Goal: Check status: Check status

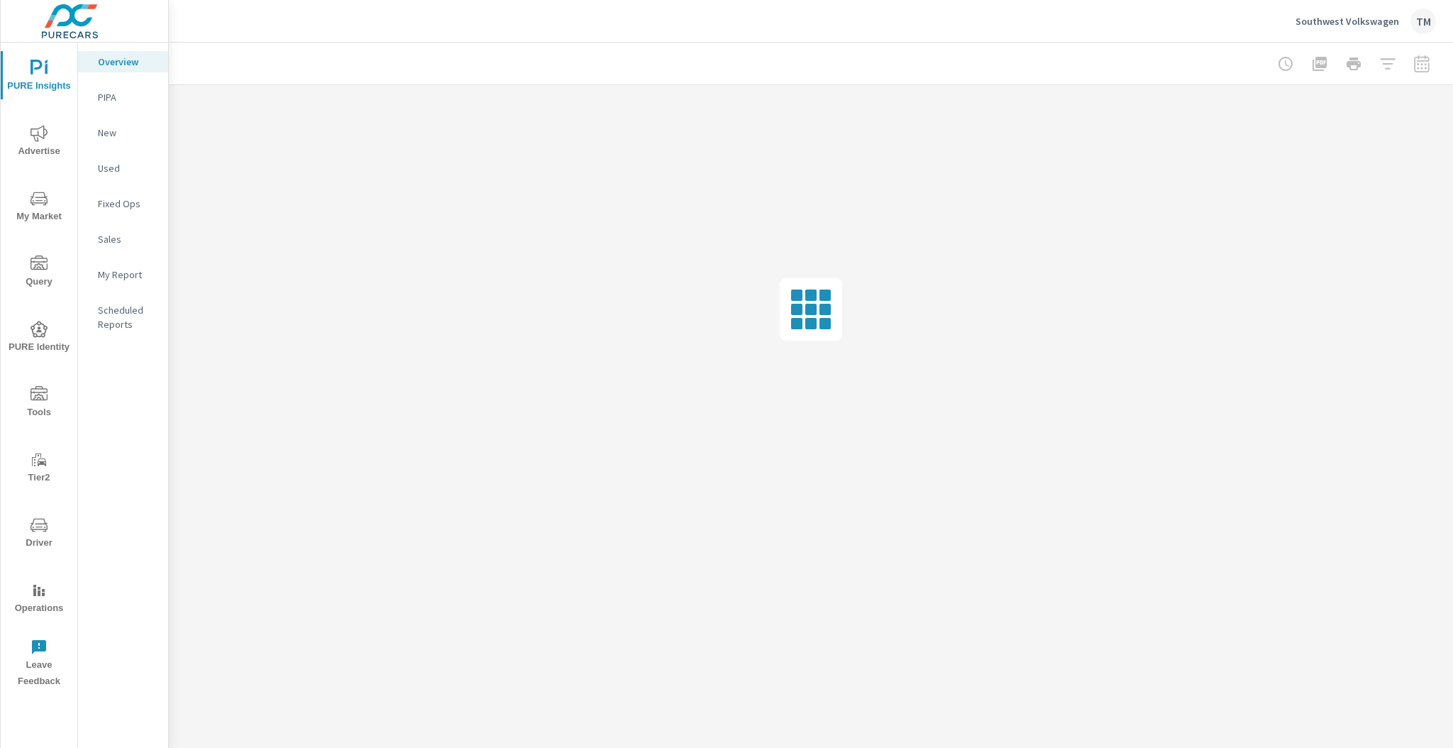
click at [43, 145] on span "Advertise" at bounding box center [39, 142] width 68 height 35
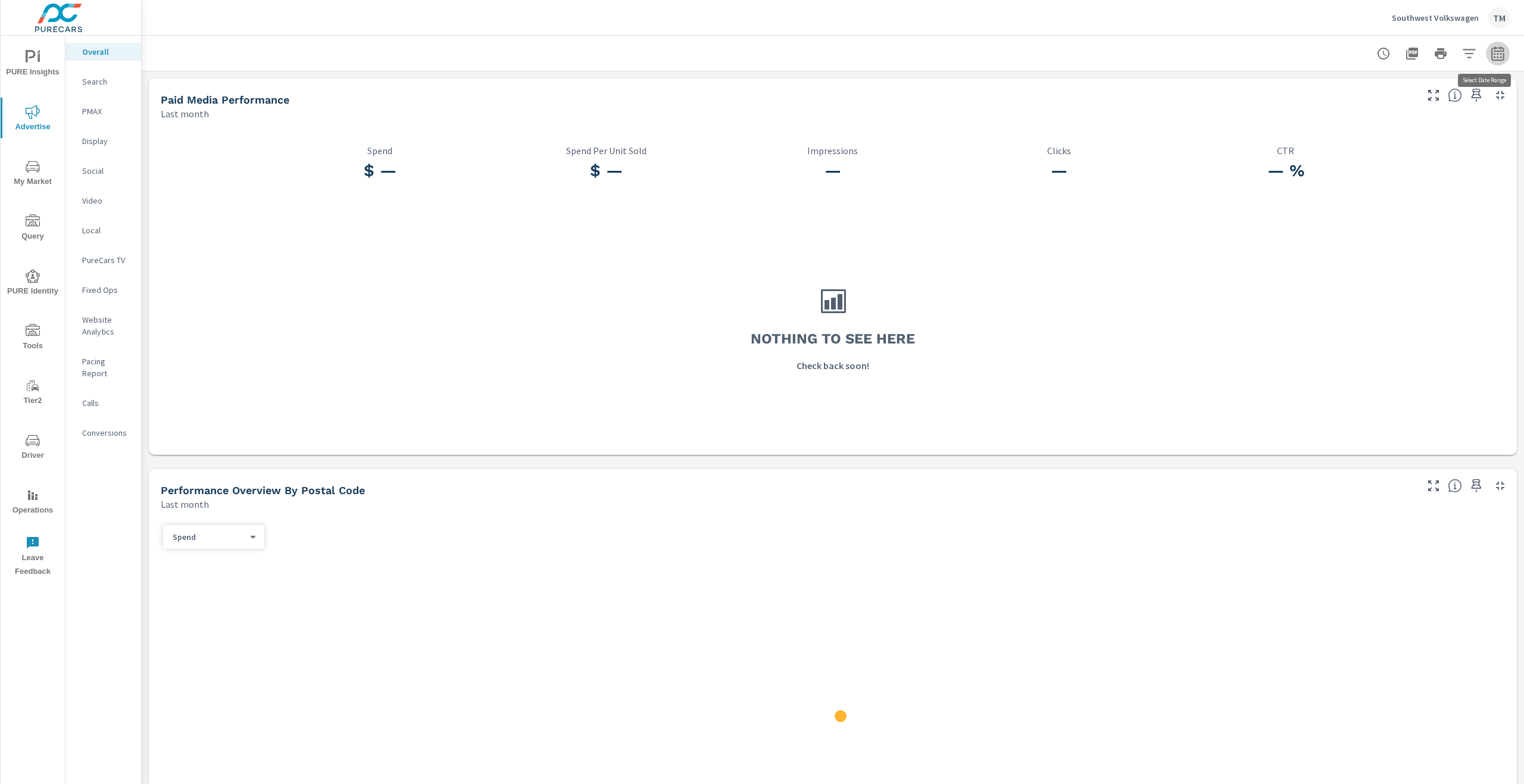
click at [1219, 54] on icon "button" at bounding box center [1497, 53] width 13 height 14
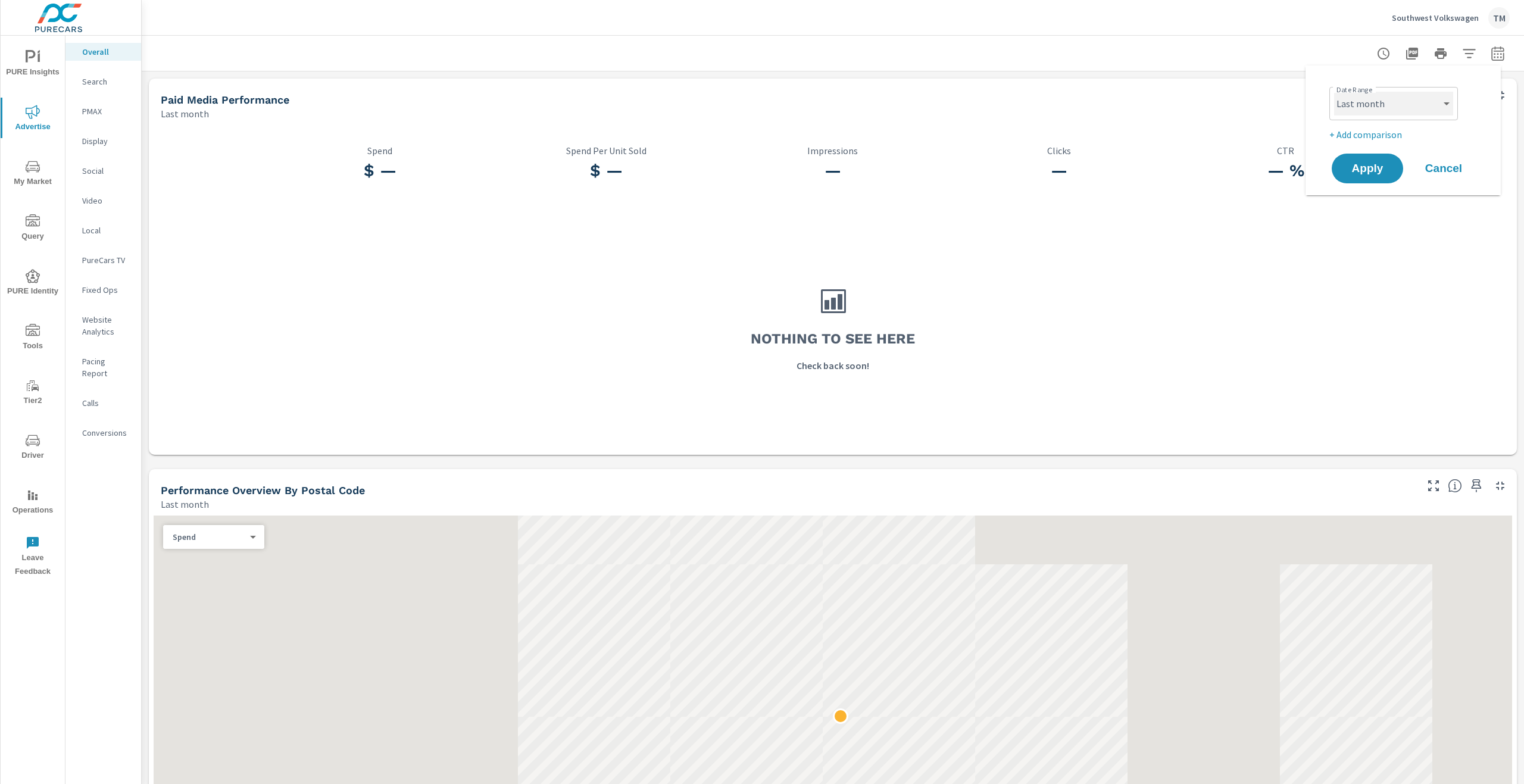
click at [1219, 106] on select "Custom [DATE] Last week Last 7 days Last 14 days Last 30 days Last 45 days Last…" at bounding box center [1393, 103] width 119 height 23
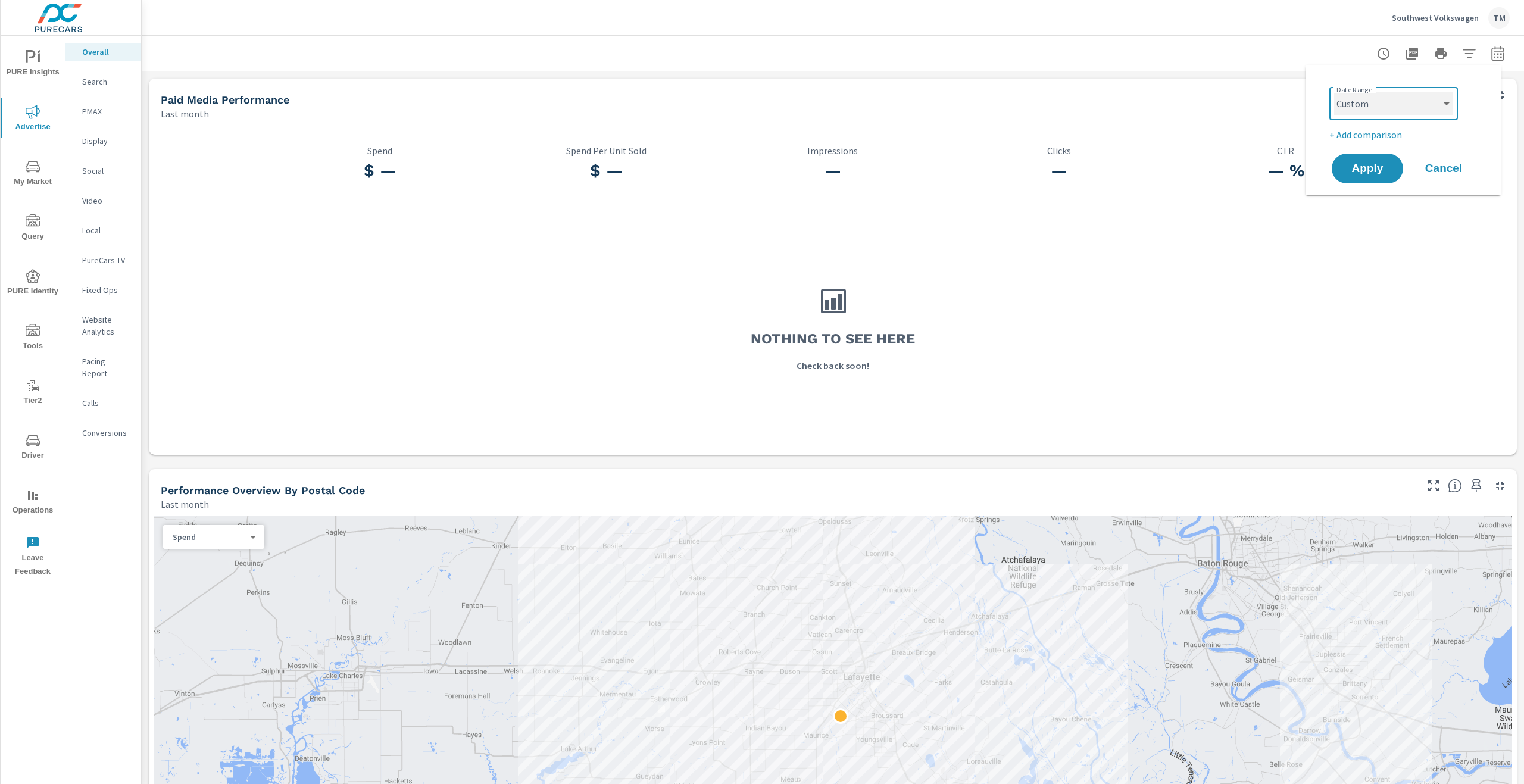
click at [1219, 91] on select "Custom [DATE] Last week Last 7 days Last 14 days Last 30 days Last 45 days Last…" at bounding box center [1393, 103] width 119 height 23
select select "custom"
click at [1219, 150] on input "[DATE]" at bounding box center [1362, 148] width 66 height 23
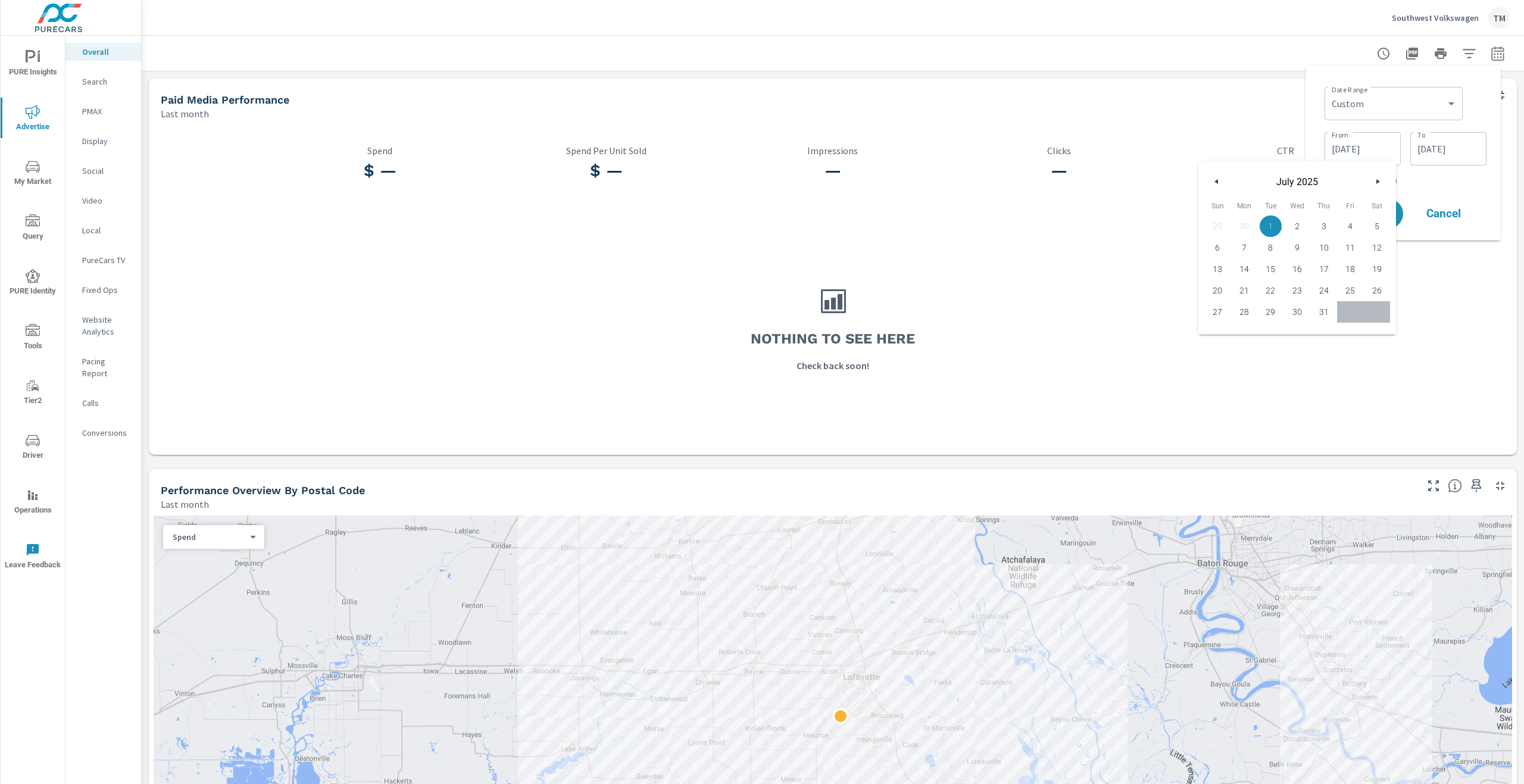
click at [1219, 181] on button "button" at bounding box center [1216, 181] width 14 height 14
click at [1219, 221] on span "1" at bounding box center [1324, 226] width 27 height 15
type input "[DATE]"
click at [1219, 110] on div "Date Range Custom [DATE] Last week Last 7 days Last 14 days Last 30 days Last 4…" at bounding box center [1405, 102] width 162 height 40
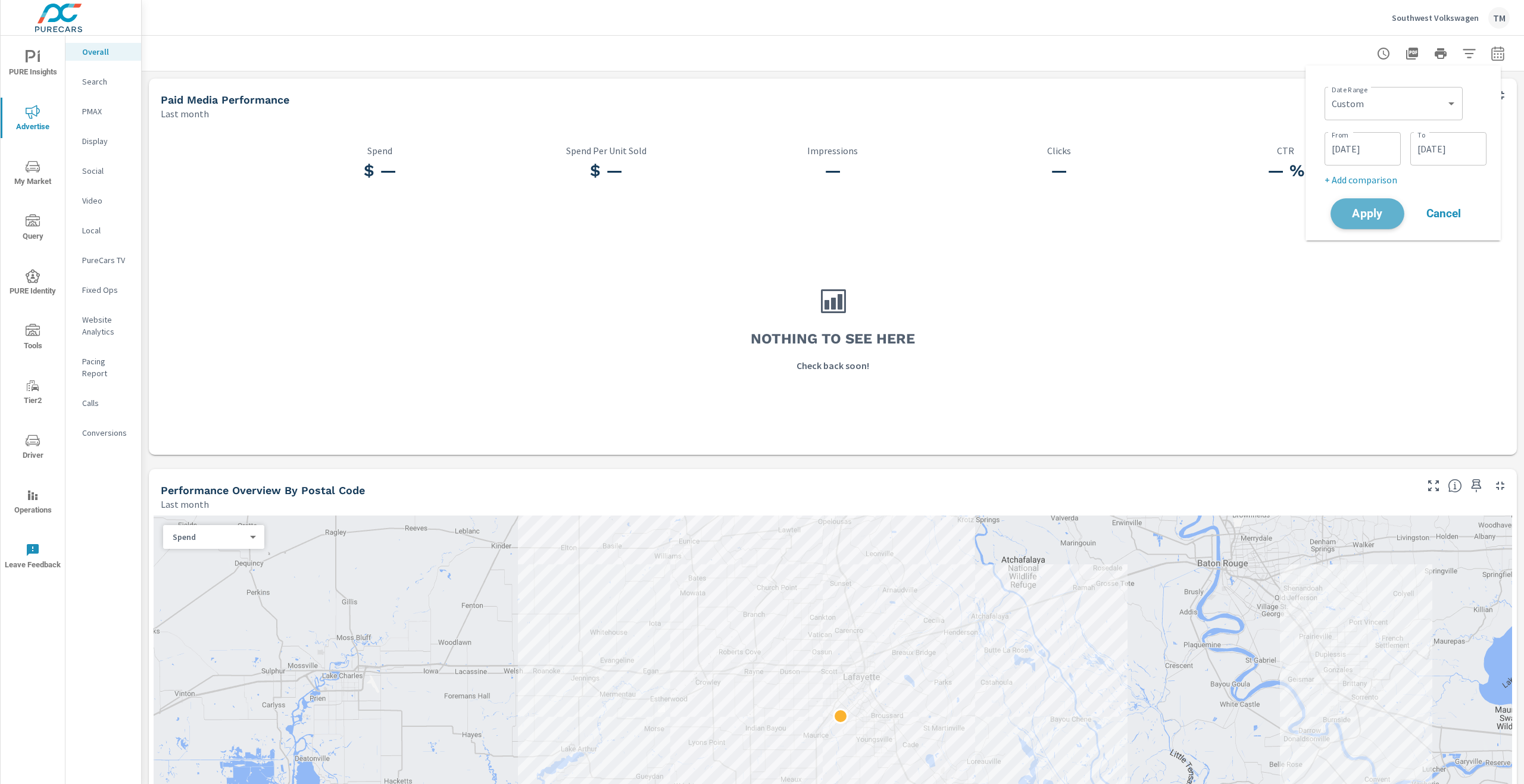
click at [1219, 210] on span "Apply" at bounding box center [1367, 213] width 49 height 11
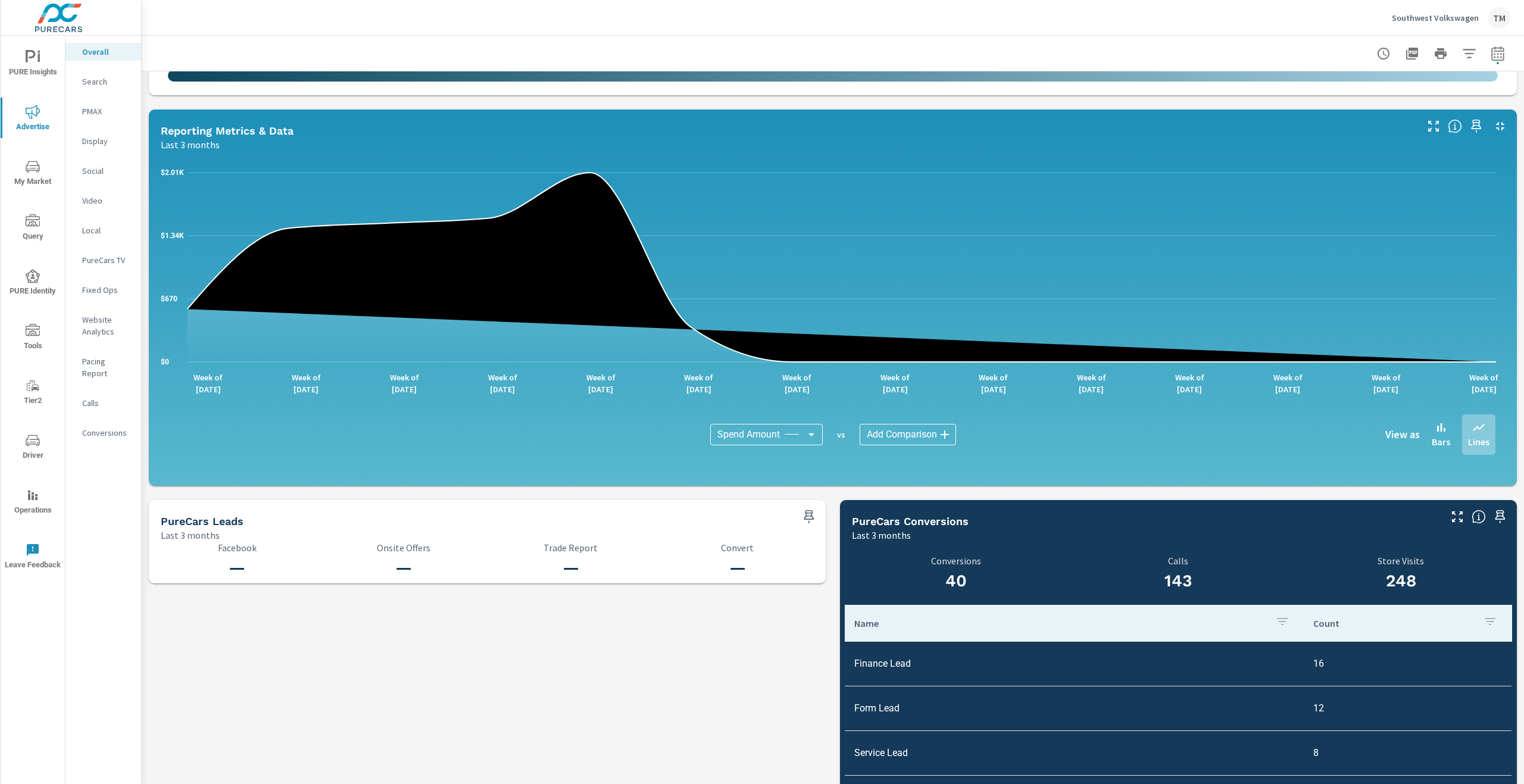
scroll to position [833, 0]
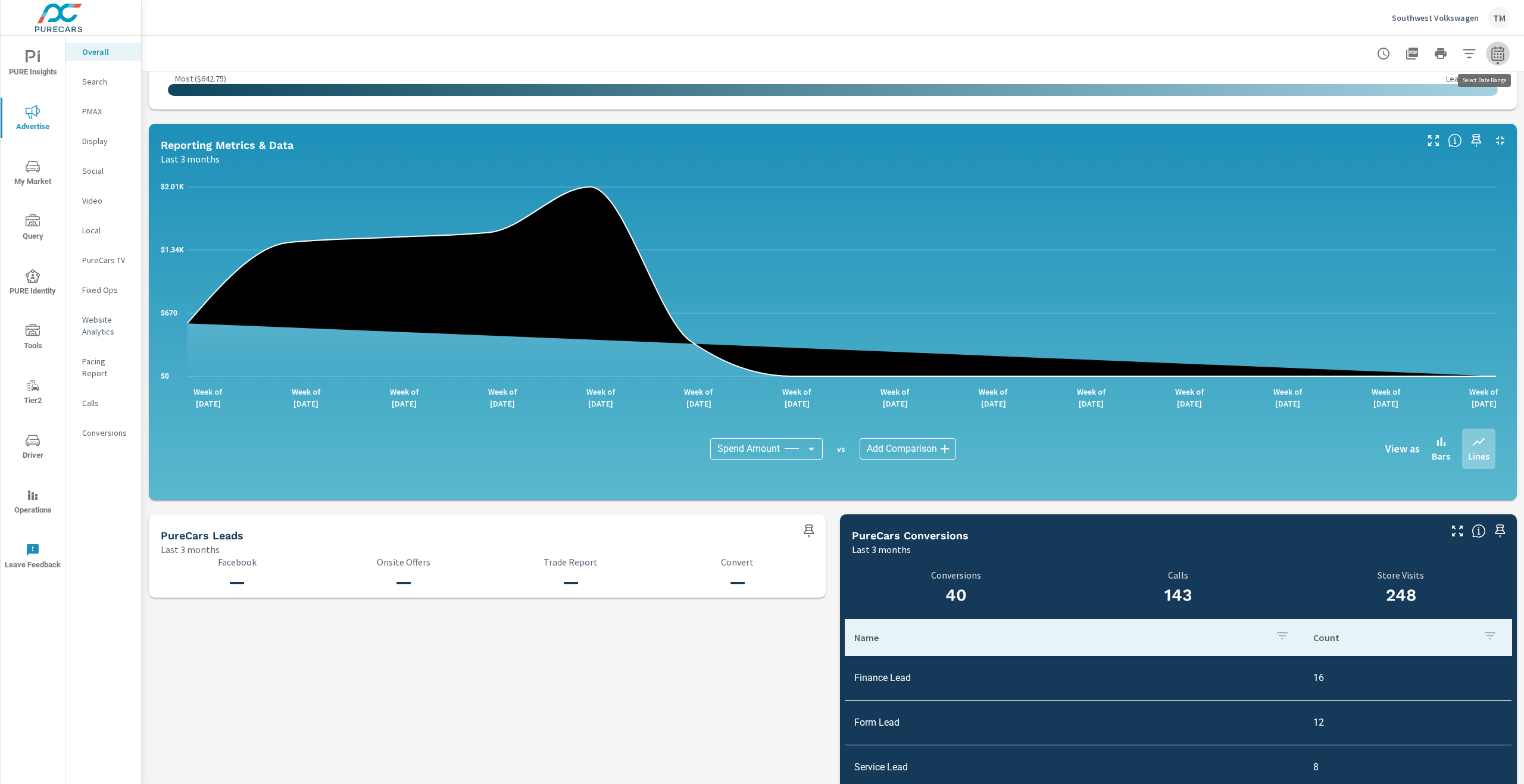
click at [1219, 54] on button "button" at bounding box center [1497, 54] width 23 height 23
select select "Last 3 months"
